Goal: Task Accomplishment & Management: Use online tool/utility

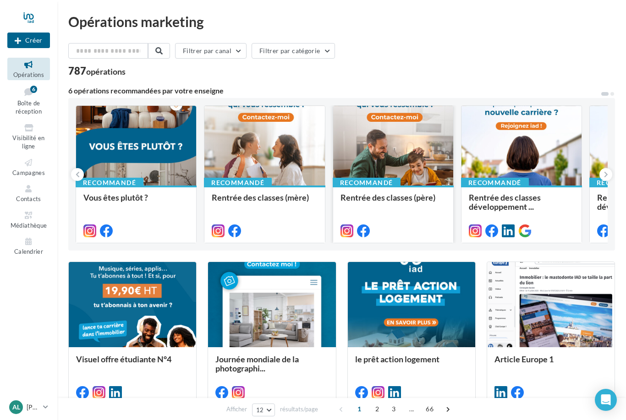
click at [398, 169] on div at bounding box center [393, 146] width 120 height 81
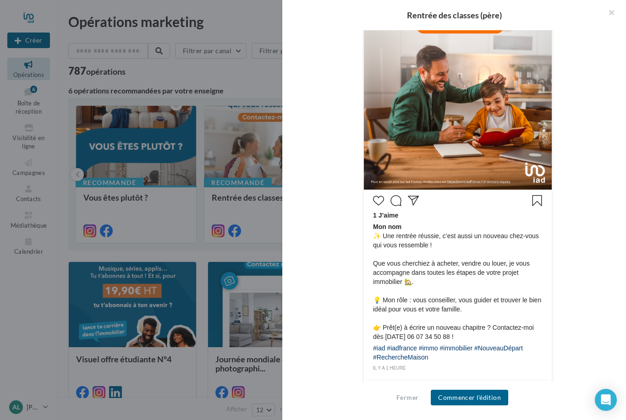
scroll to position [273, 0]
click at [467, 401] on button "Commencer l'édition" at bounding box center [469, 398] width 77 height 16
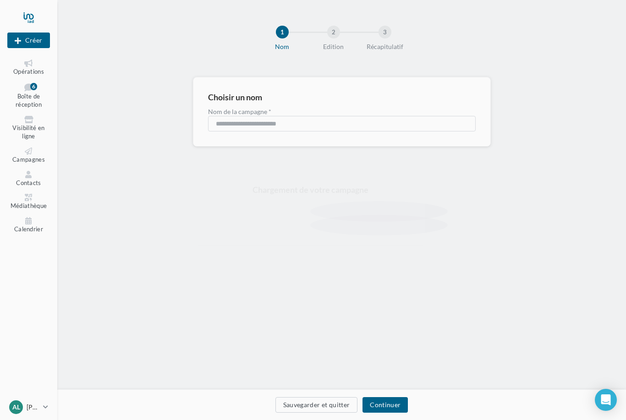
scroll to position [1, 0]
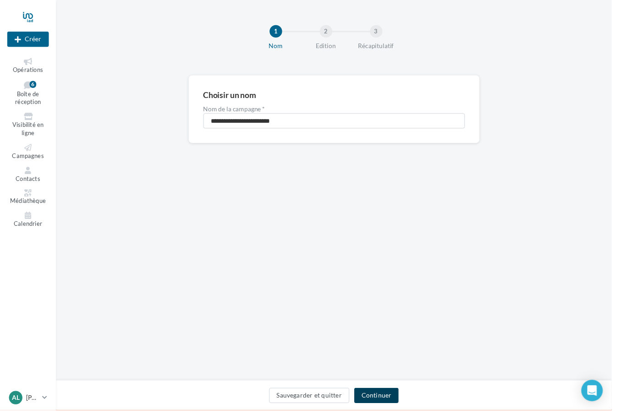
click at [385, 410] on button "Continuer" at bounding box center [384, 405] width 45 height 16
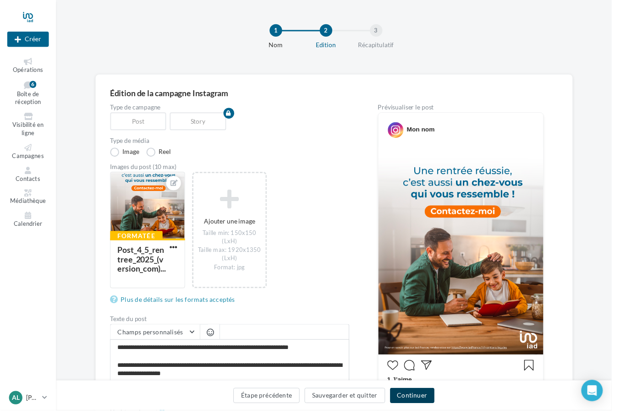
click at [429, 410] on button "Continuer" at bounding box center [421, 405] width 45 height 16
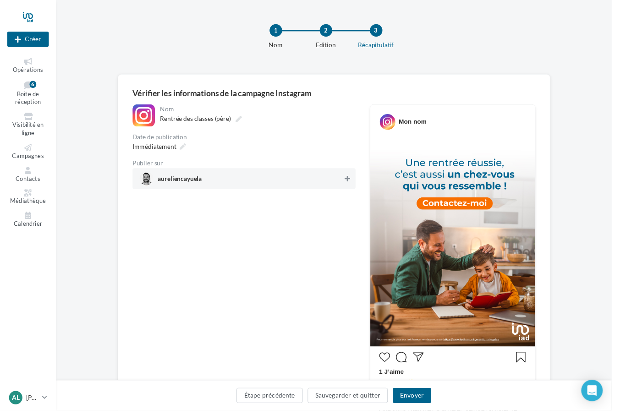
click at [353, 185] on icon at bounding box center [354, 183] width 5 height 6
click at [419, 407] on button "Envoyer" at bounding box center [421, 405] width 39 height 16
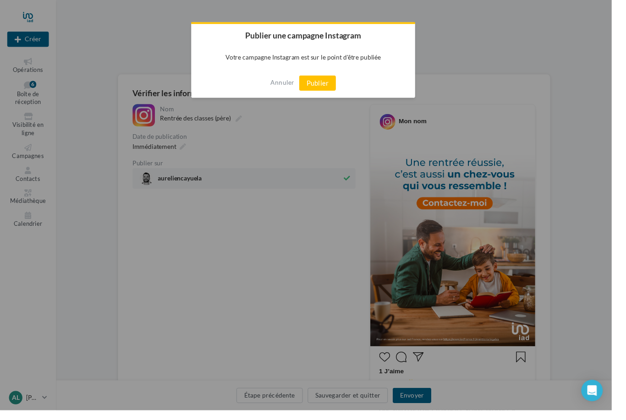
click at [383, 196] on div at bounding box center [313, 210] width 626 height 420
click at [325, 94] on div "Annuler Publier" at bounding box center [310, 85] width 229 height 30
click at [344, 82] on button "Publier" at bounding box center [325, 85] width 38 height 16
